Goal: Task Accomplishment & Management: Use online tool/utility

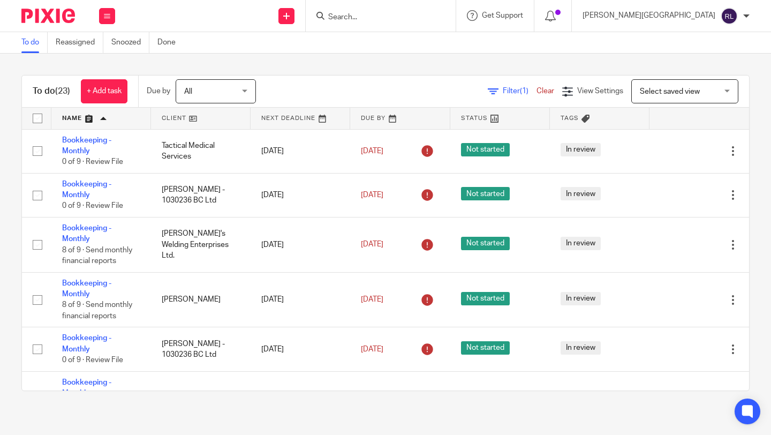
scroll to position [1114, 0]
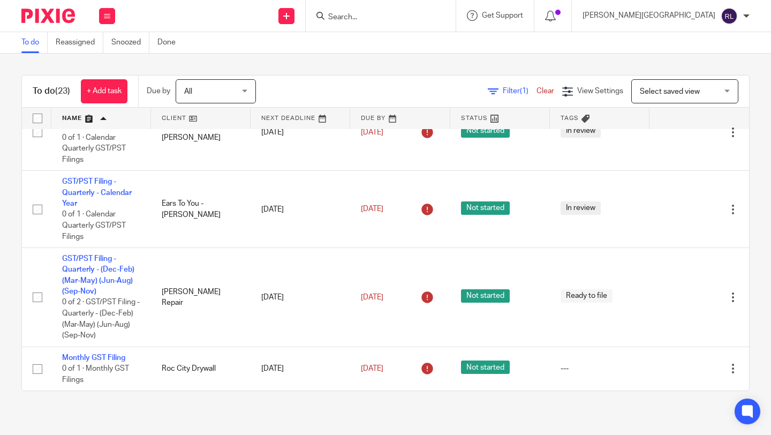
click at [422, 17] on input "Search" at bounding box center [375, 18] width 96 height 10
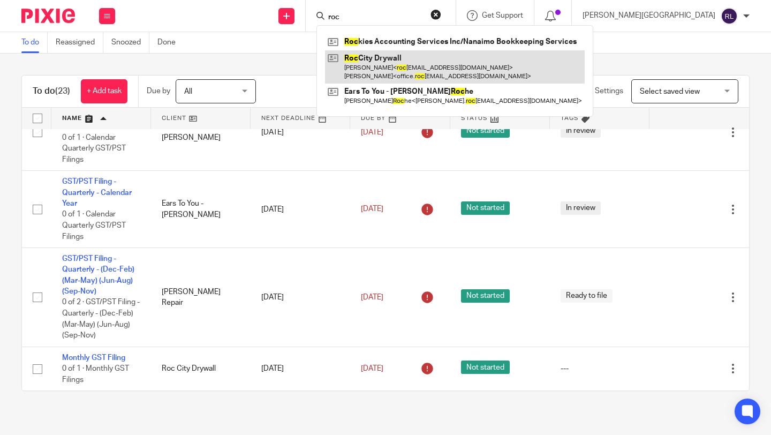
type input "roc"
click at [447, 63] on link at bounding box center [455, 66] width 260 height 33
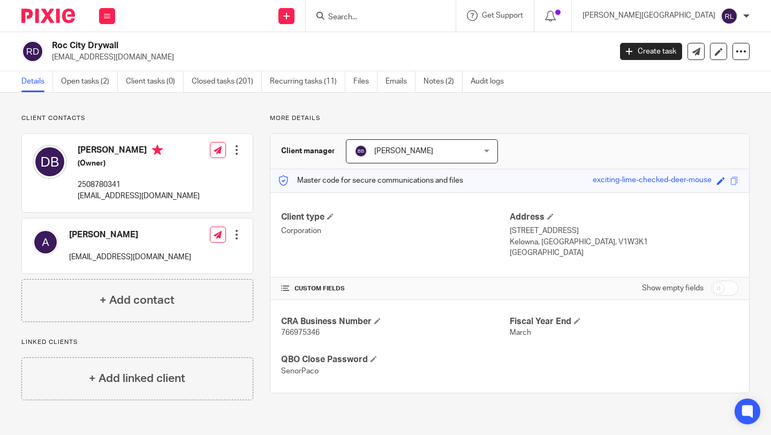
click at [304, 335] on span "766975346" at bounding box center [300, 332] width 39 height 7
copy span "766975346"
click at [298, 331] on span "766975346" at bounding box center [300, 332] width 39 height 7
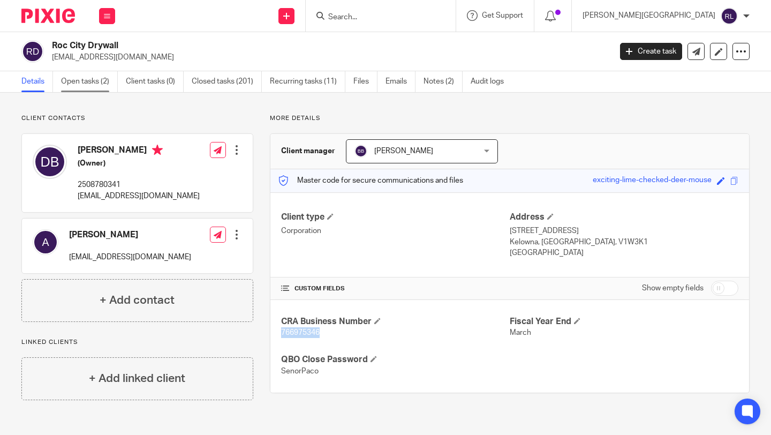
click at [91, 76] on link "Open tasks (2)" at bounding box center [89, 81] width 57 height 21
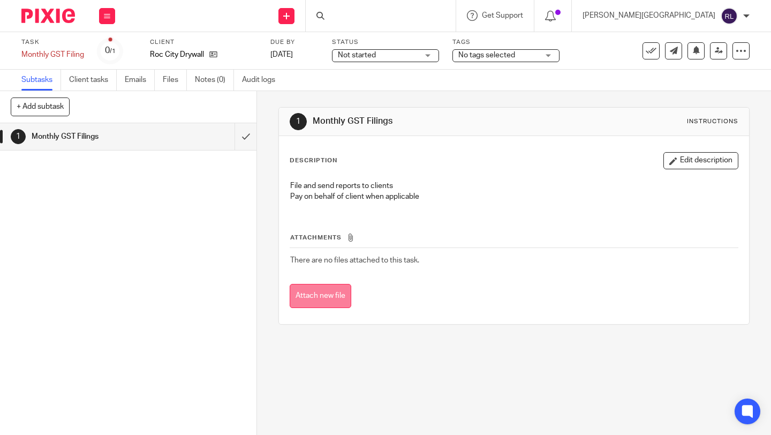
click at [327, 303] on button "Attach new file" at bounding box center [321, 296] width 62 height 24
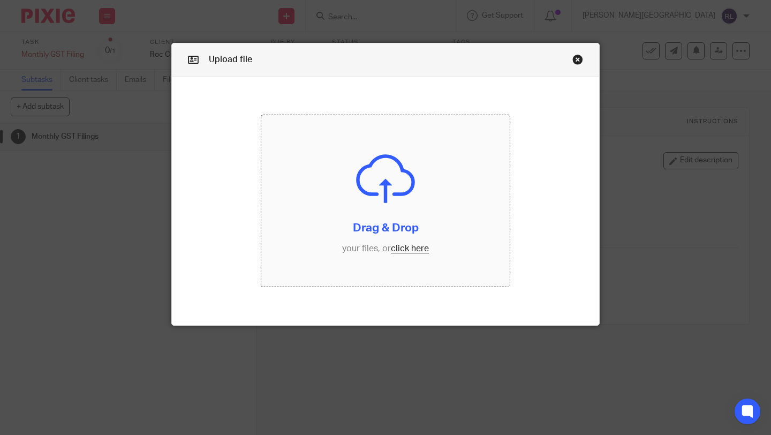
click at [411, 253] on input "file" at bounding box center [385, 200] width 249 height 171
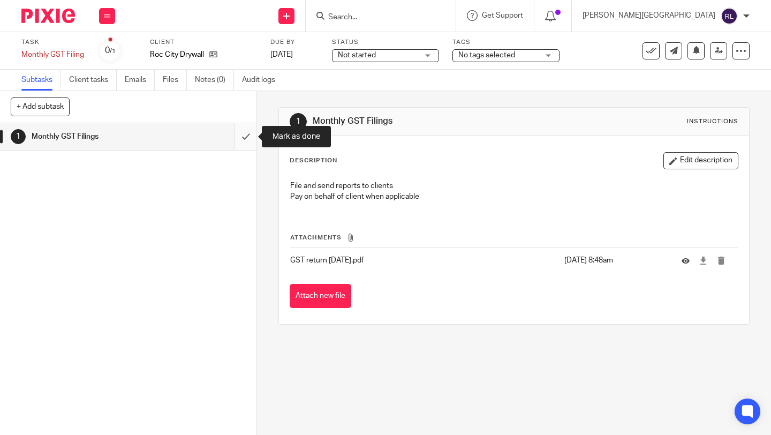
click at [247, 140] on input "submit" at bounding box center [128, 136] width 257 height 27
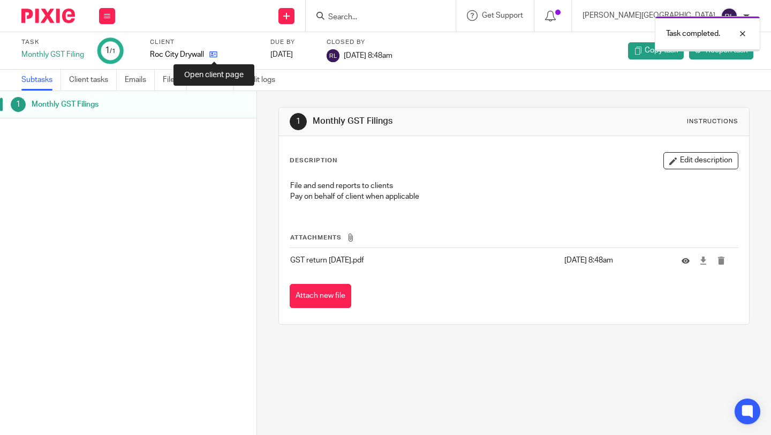
click at [216, 56] on icon at bounding box center [213, 54] width 8 height 8
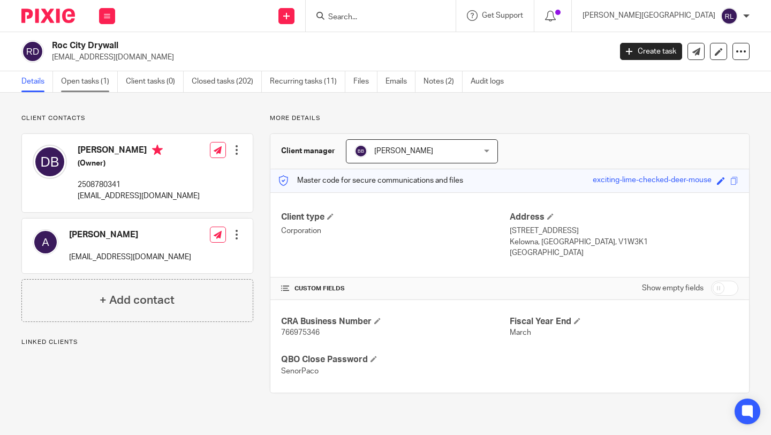
click at [95, 82] on link "Open tasks (1)" at bounding box center [89, 81] width 57 height 21
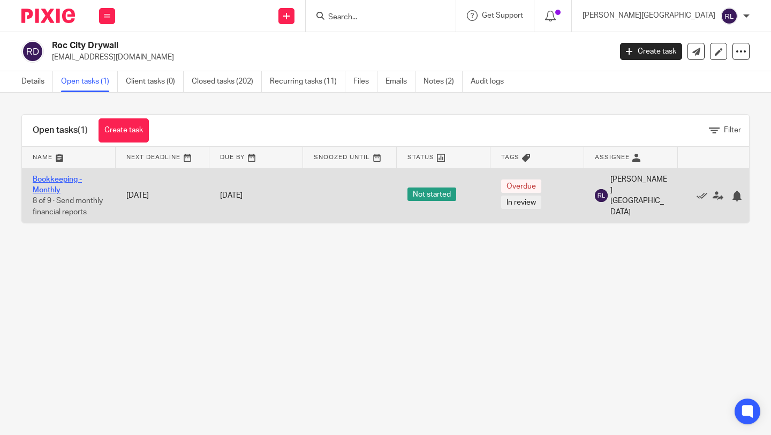
click at [63, 180] on link "Bookkeeping - Monthly" at bounding box center [57, 185] width 49 height 18
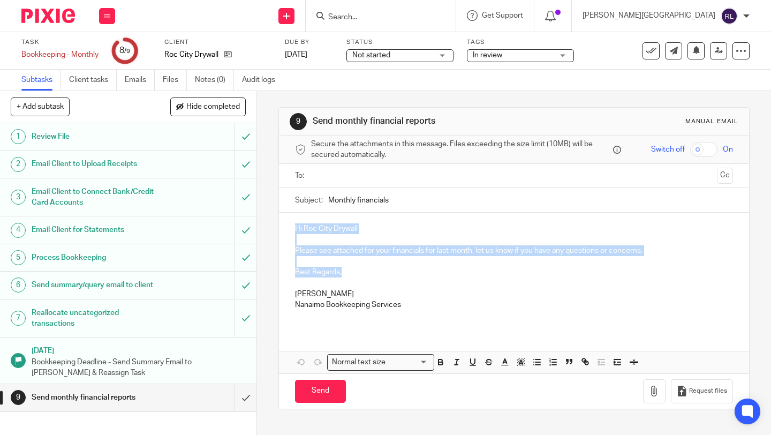
drag, startPoint x: 346, startPoint y: 271, endPoint x: 290, endPoint y: 228, distance: 70.6
click at [290, 228] on div "Hi Roc City Drywall Please see attached for your financials for last month, let…" at bounding box center [514, 271] width 470 height 116
copy div "Hi Roc City Drywall Please see attached for your financials for last month, let…"
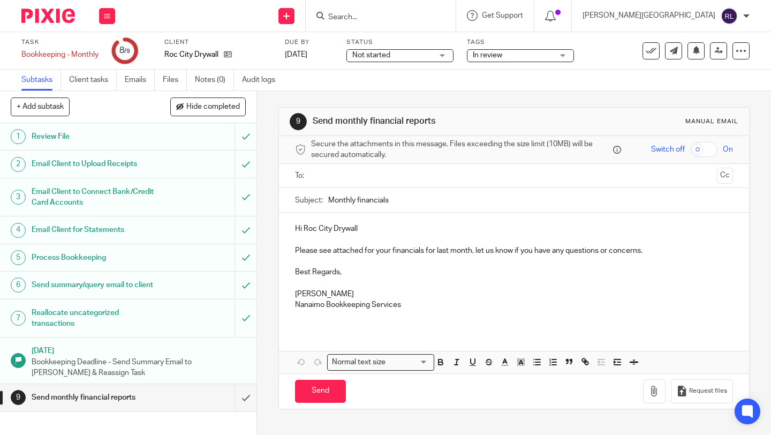
click at [328, 178] on input "text" at bounding box center [514, 176] width 398 height 12
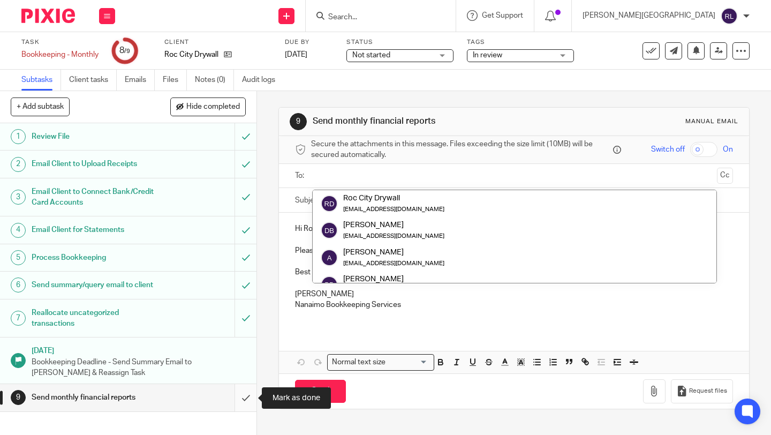
click at [243, 399] on input "submit" at bounding box center [128, 397] width 257 height 27
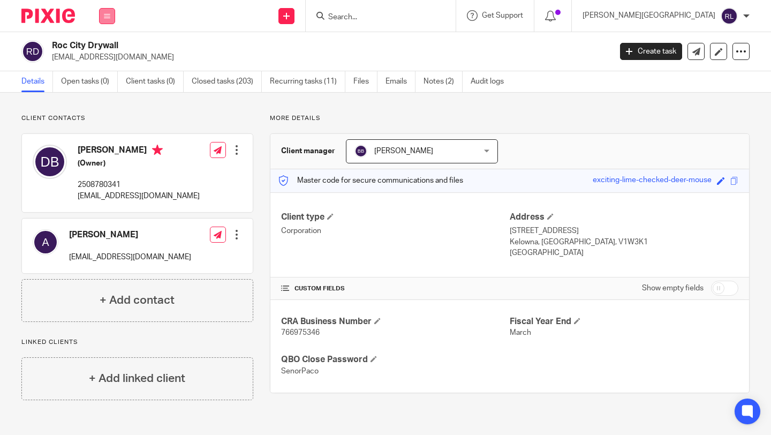
click at [115, 13] on button at bounding box center [107, 16] width 16 height 16
click at [65, 16] on img at bounding box center [48, 16] width 54 height 14
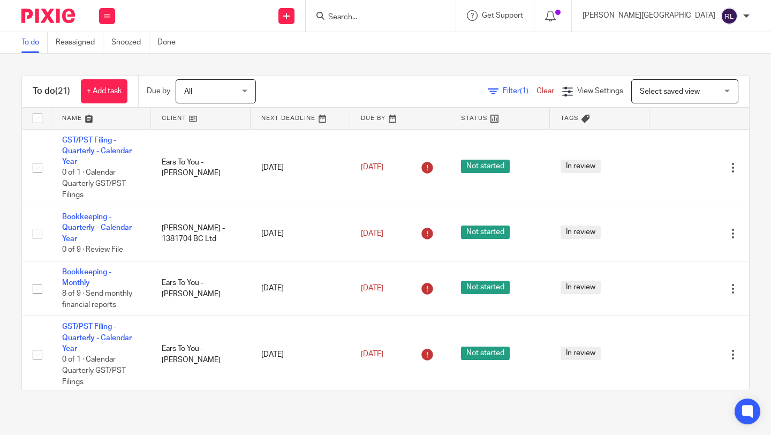
click at [424, 16] on input "Search" at bounding box center [375, 18] width 96 height 10
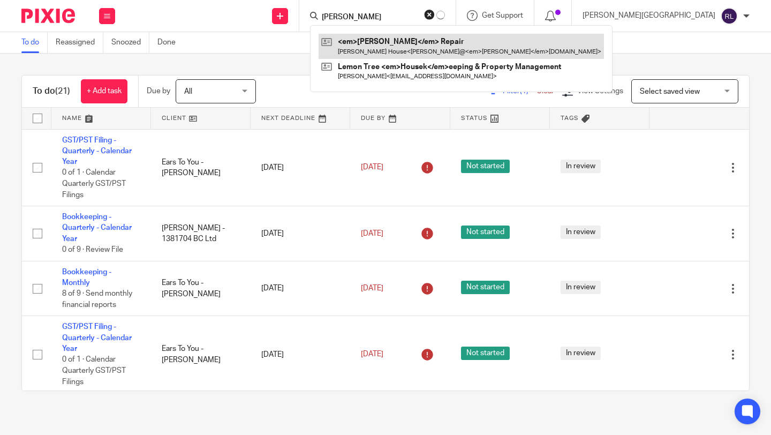
type input "houser"
click at [454, 46] on link at bounding box center [461, 46] width 285 height 25
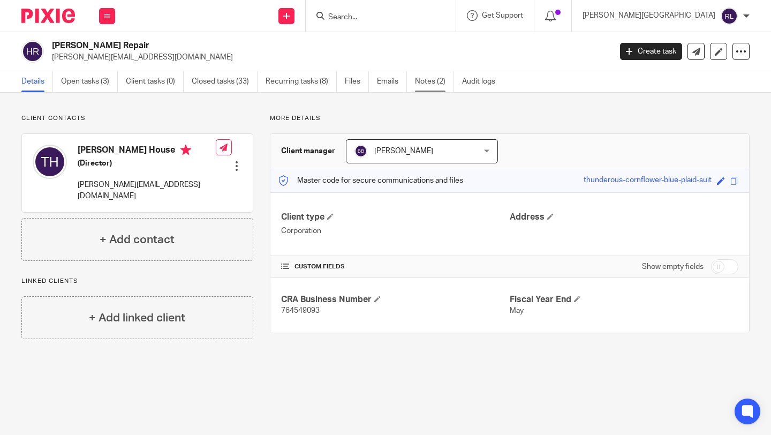
click at [432, 81] on link "Notes (2)" at bounding box center [434, 81] width 39 height 21
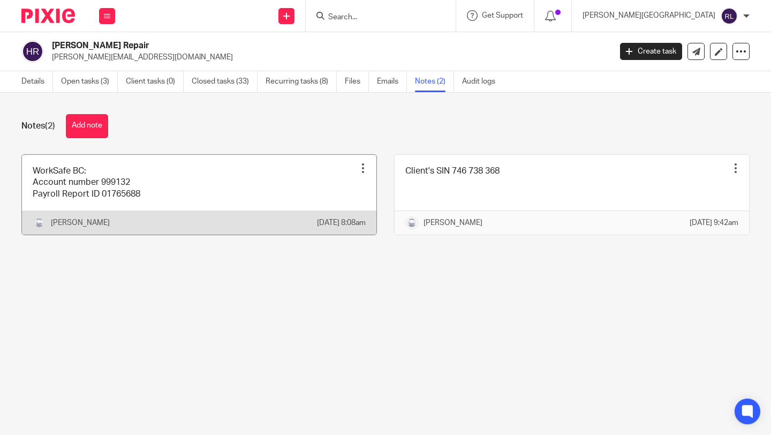
click at [365, 169] on div at bounding box center [363, 168] width 11 height 11
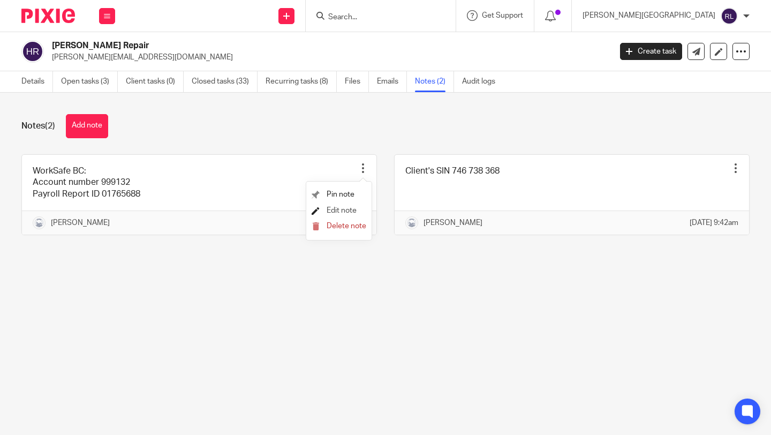
click at [338, 208] on span "Edit note" at bounding box center [342, 210] width 30 height 7
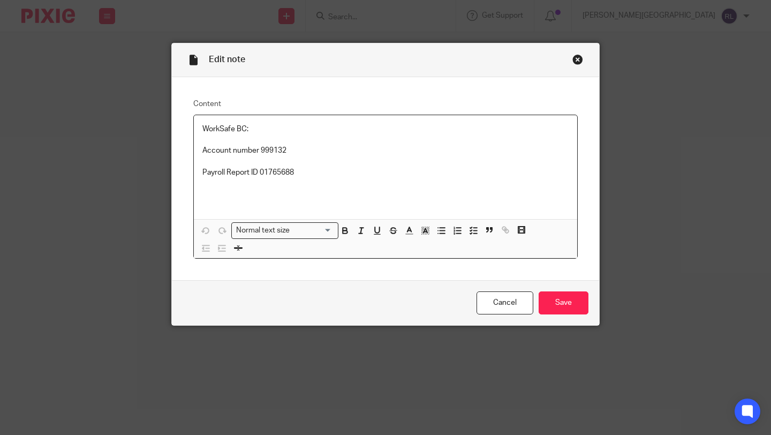
click at [329, 172] on p "Payroll Report ID 01765688" at bounding box center [385, 172] width 366 height 11
click at [576, 308] on input "Save" at bounding box center [564, 302] width 50 height 23
